Goal: Contribute content

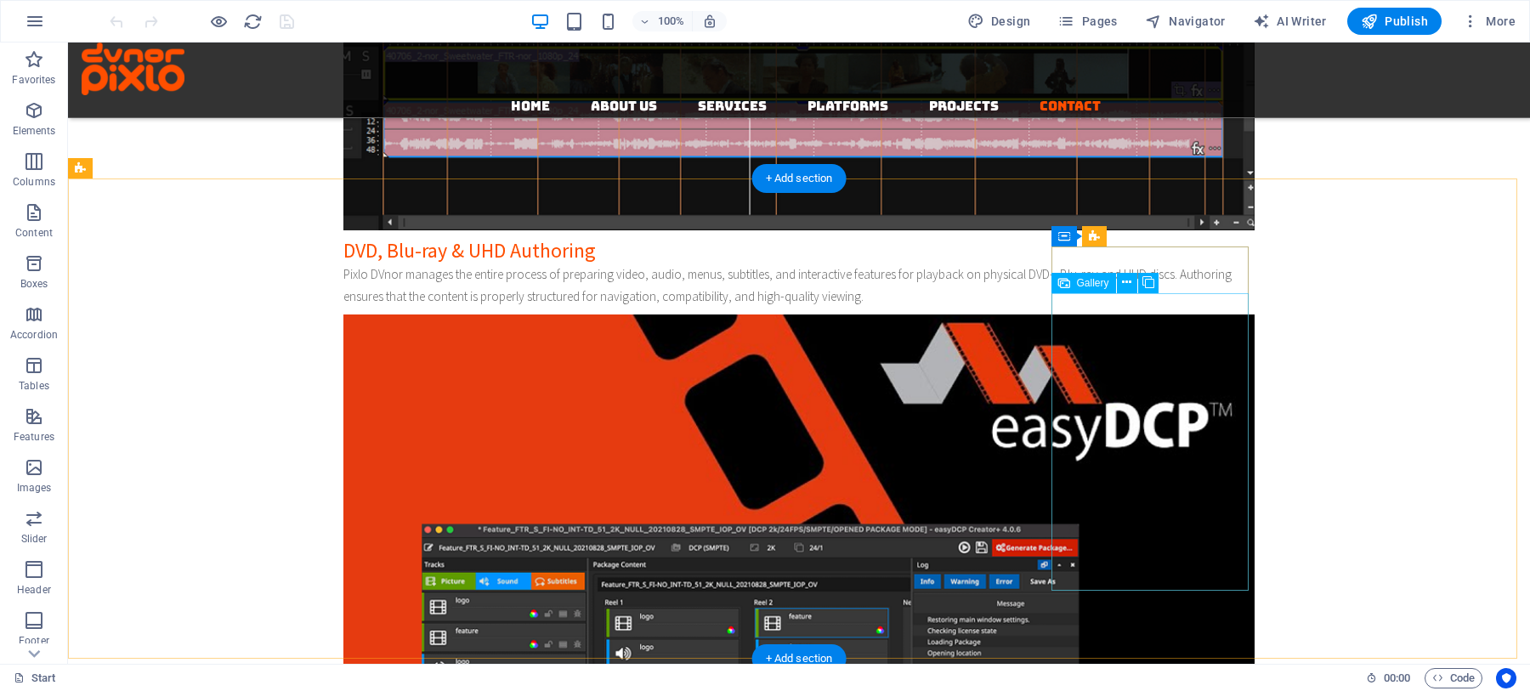
scroll to position [4846, 0]
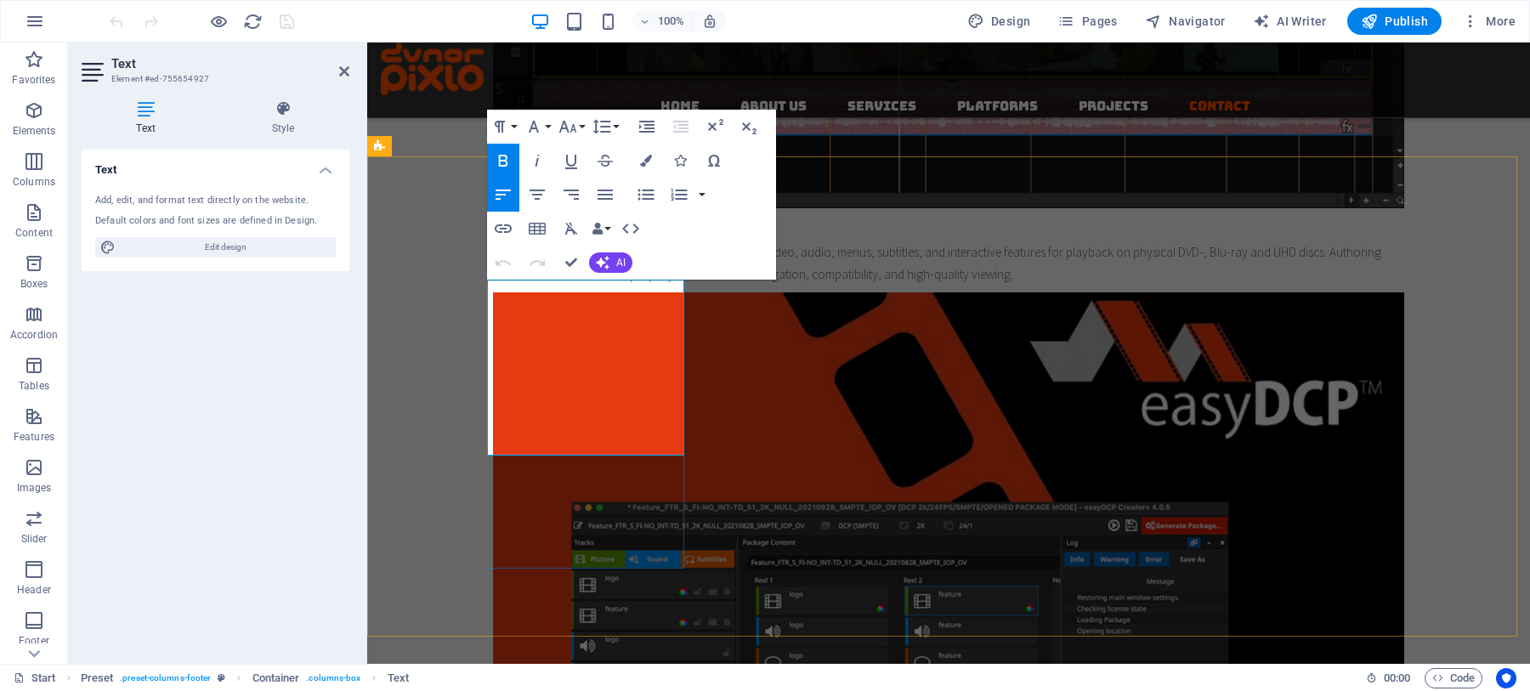
drag, startPoint x: 510, startPoint y: 374, endPoint x: 566, endPoint y: 377, distance: 56.2
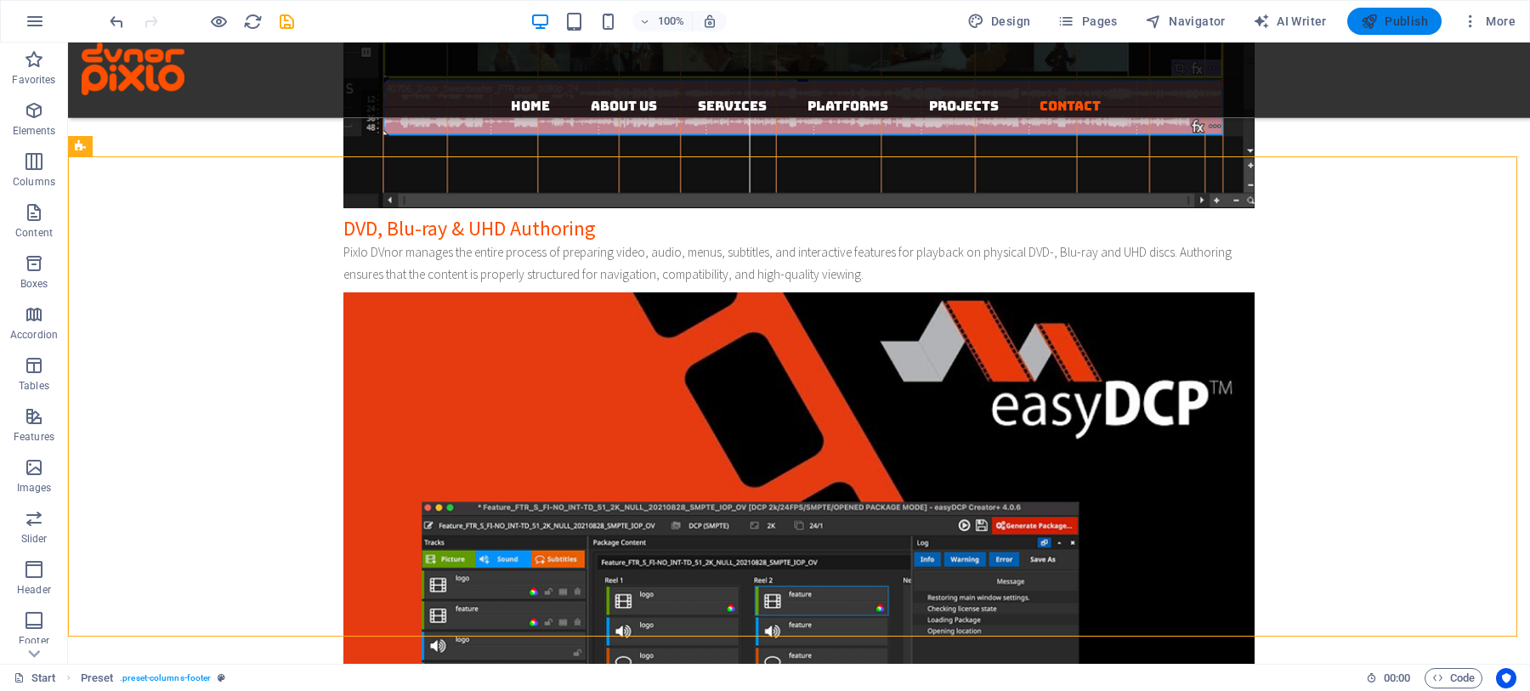
click at [1385, 15] on span "Publish" at bounding box center [1394, 21] width 67 height 17
